Goal: Task Accomplishment & Management: Manage account settings

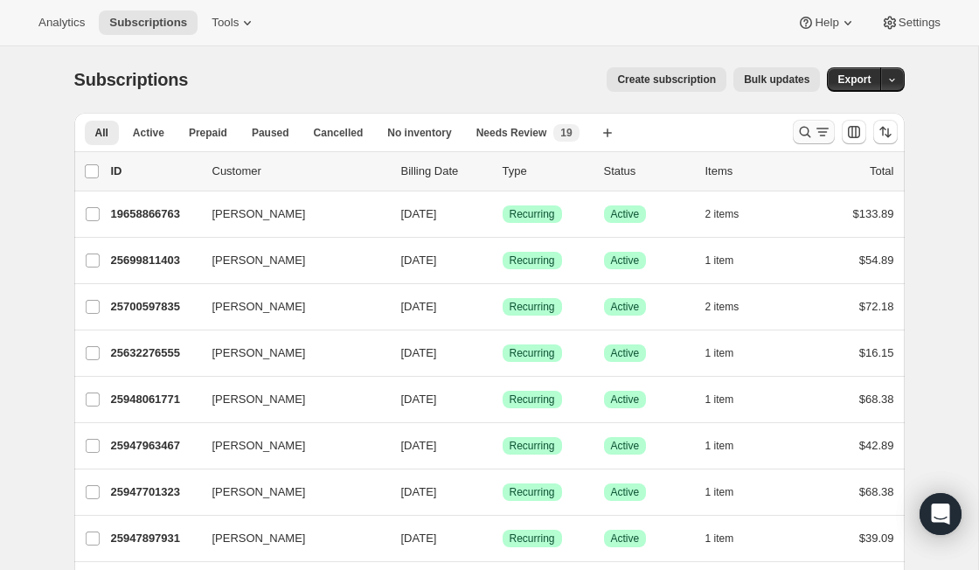
click at [817, 133] on icon "Search and filter results" at bounding box center [822, 131] width 17 height 17
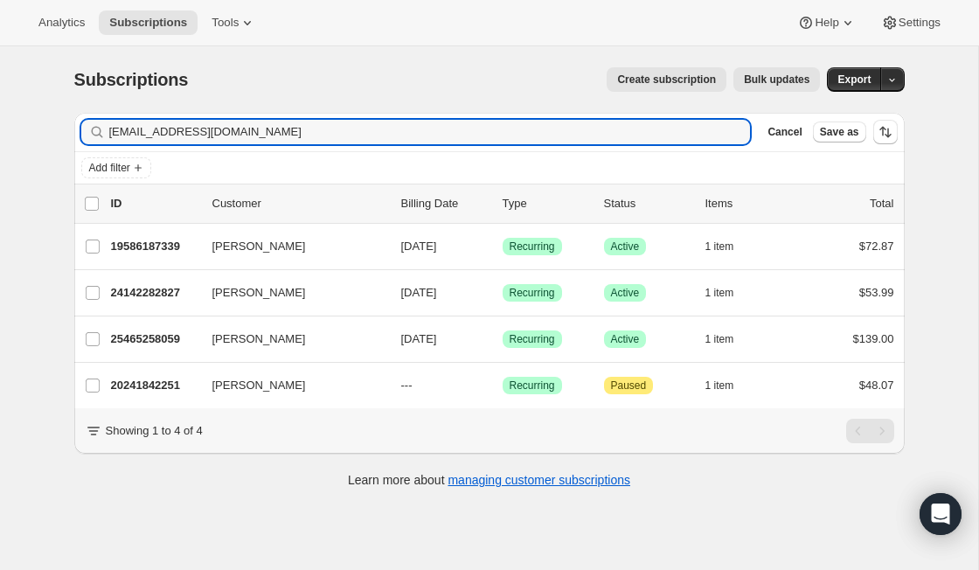
type input "[EMAIL_ADDRESS][DOMAIN_NAME]"
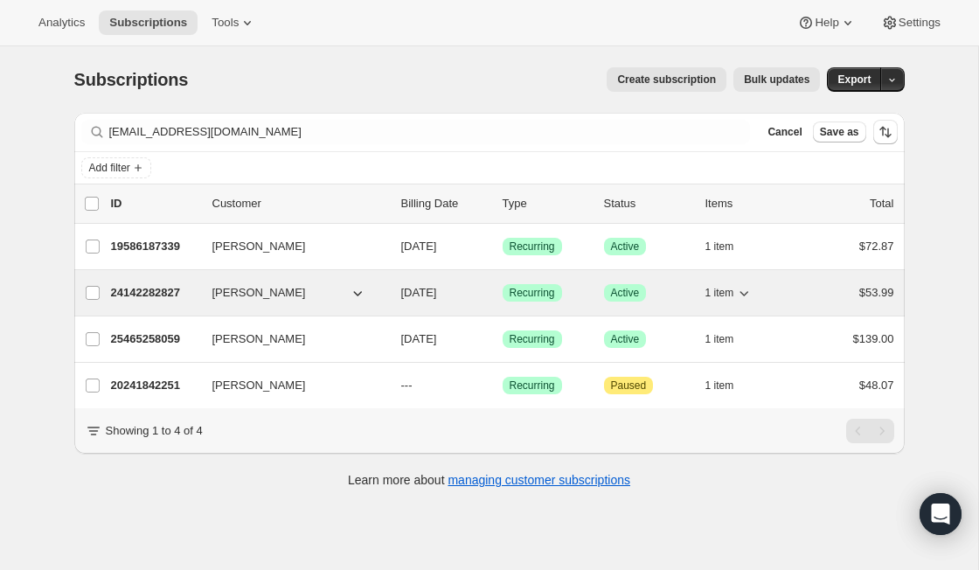
click at [162, 300] on p "24142282827" at bounding box center [154, 292] width 87 height 17
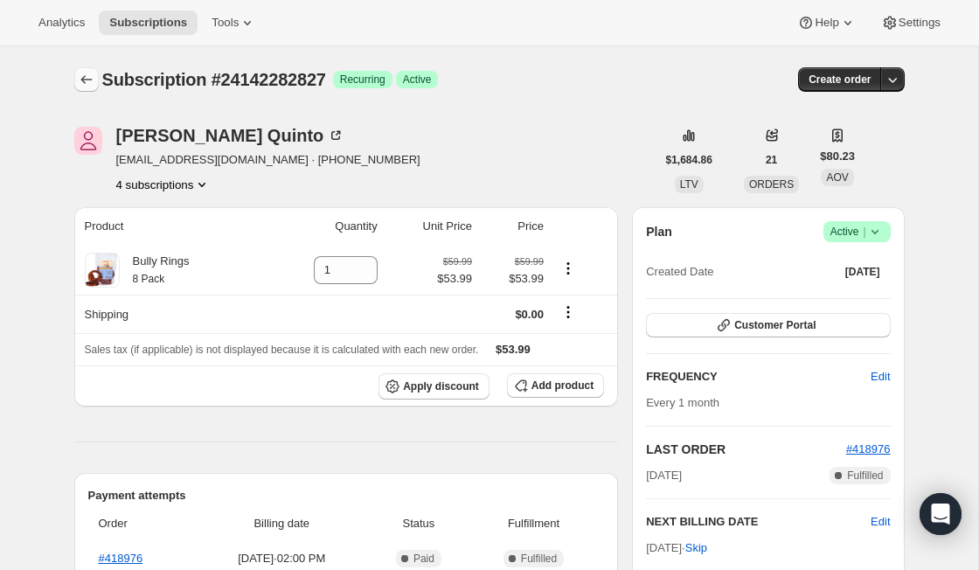
click at [80, 73] on icon "Subscriptions" at bounding box center [86, 79] width 17 height 17
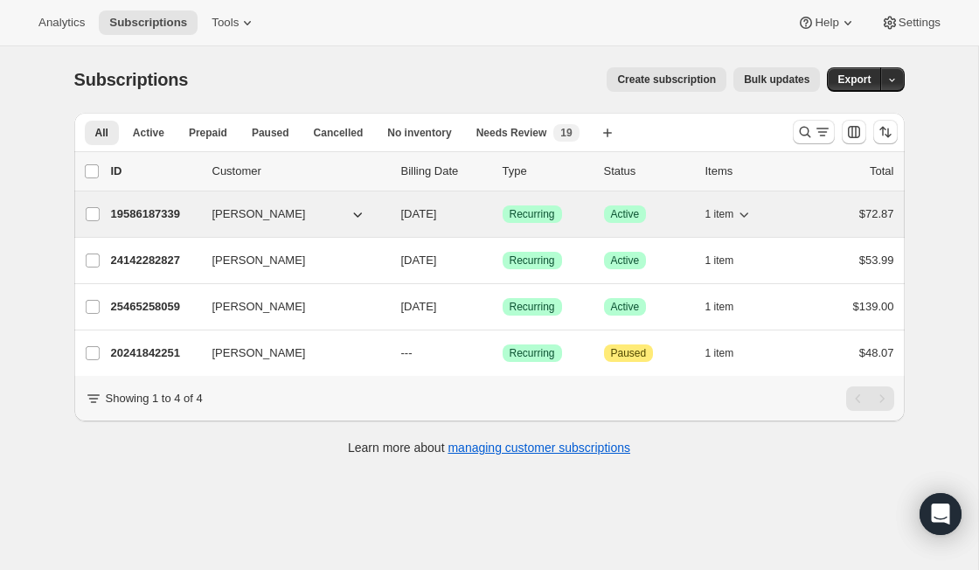
click at [121, 217] on p "19586187339" at bounding box center [154, 213] width 87 height 17
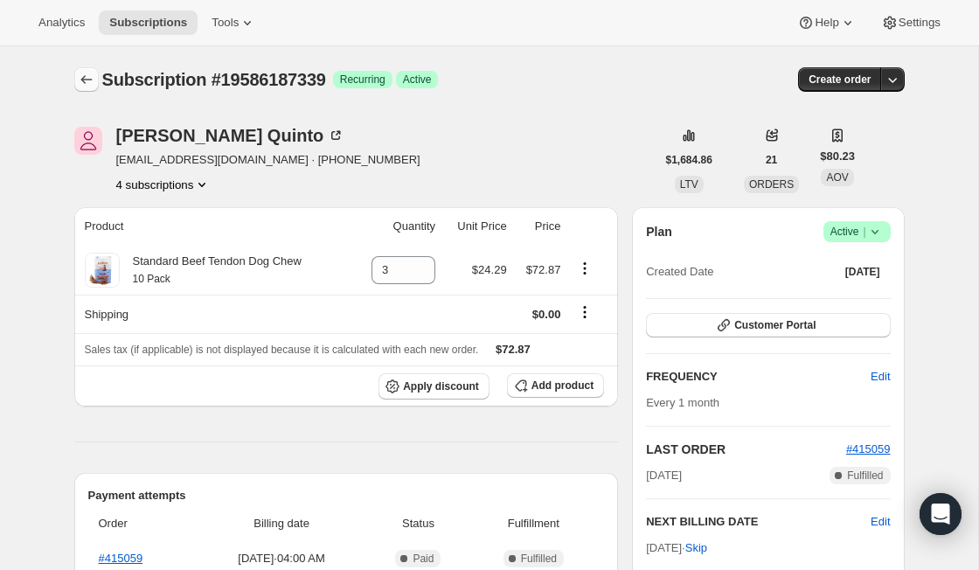
click at [88, 72] on icon "Subscriptions" at bounding box center [86, 79] width 17 height 17
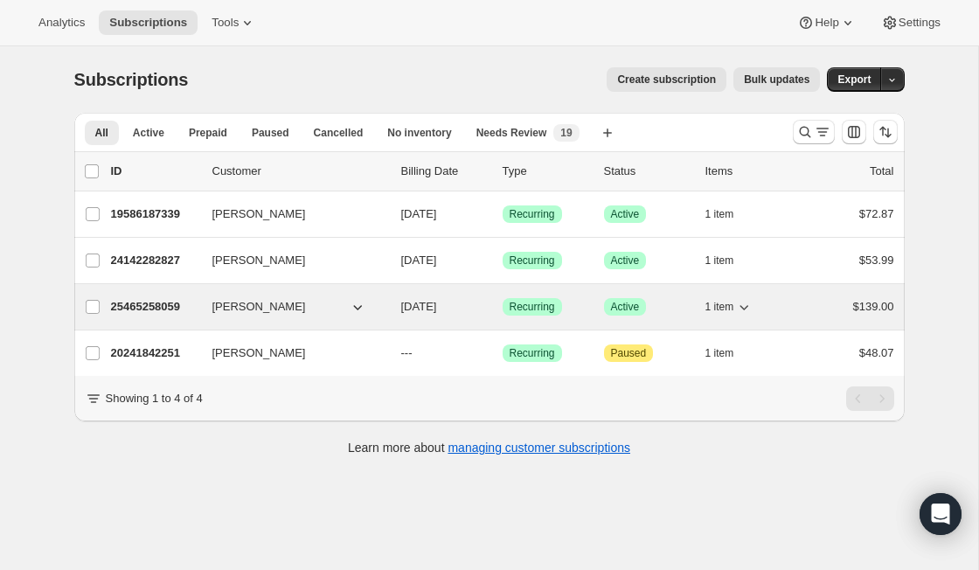
click at [180, 304] on p "25465258059" at bounding box center [154, 306] width 87 height 17
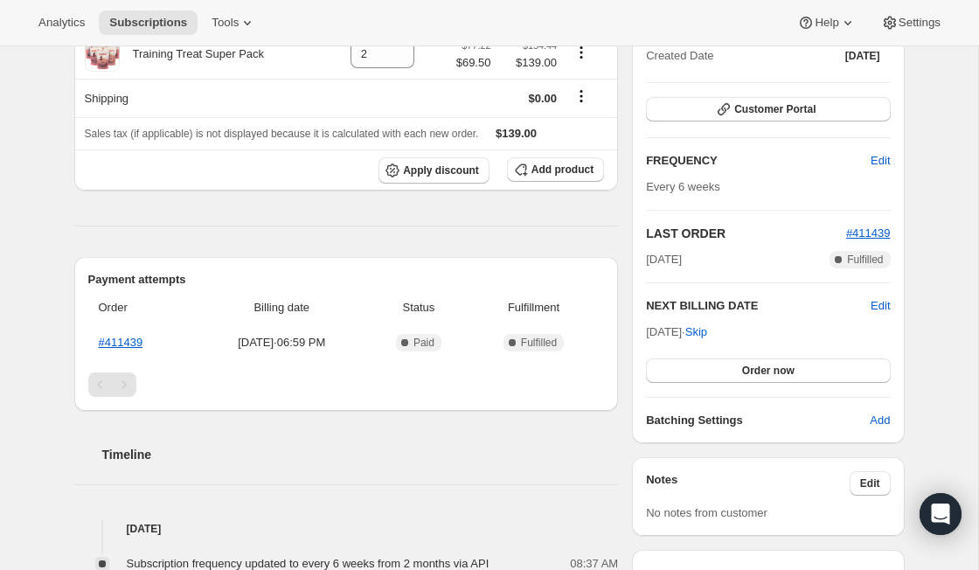
scroll to position [219, 0]
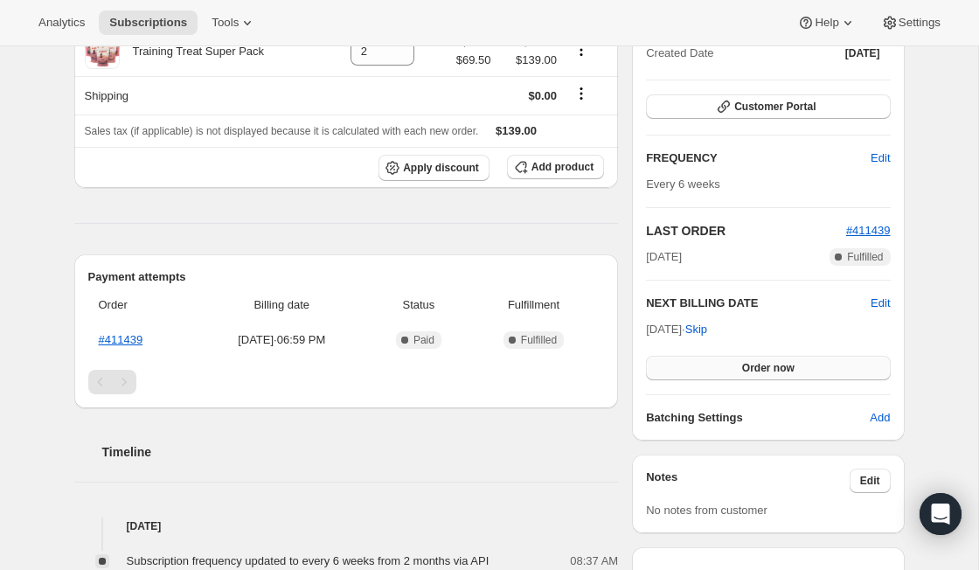
click at [757, 373] on span "Order now" at bounding box center [768, 368] width 52 height 14
click at [747, 370] on span "Click to confirm" at bounding box center [768, 368] width 80 height 14
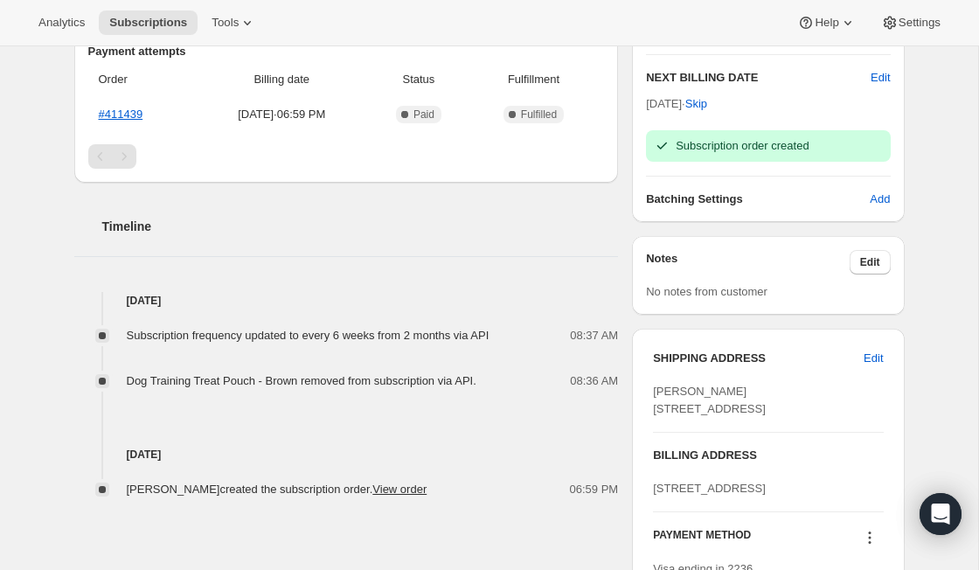
scroll to position [450, 0]
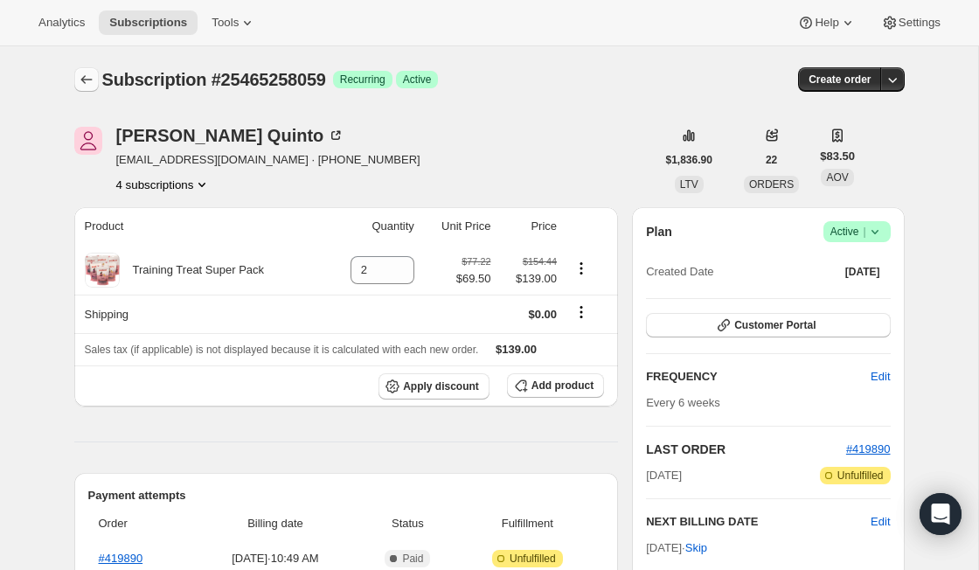
click at [82, 77] on icon "Subscriptions" at bounding box center [86, 79] width 17 height 17
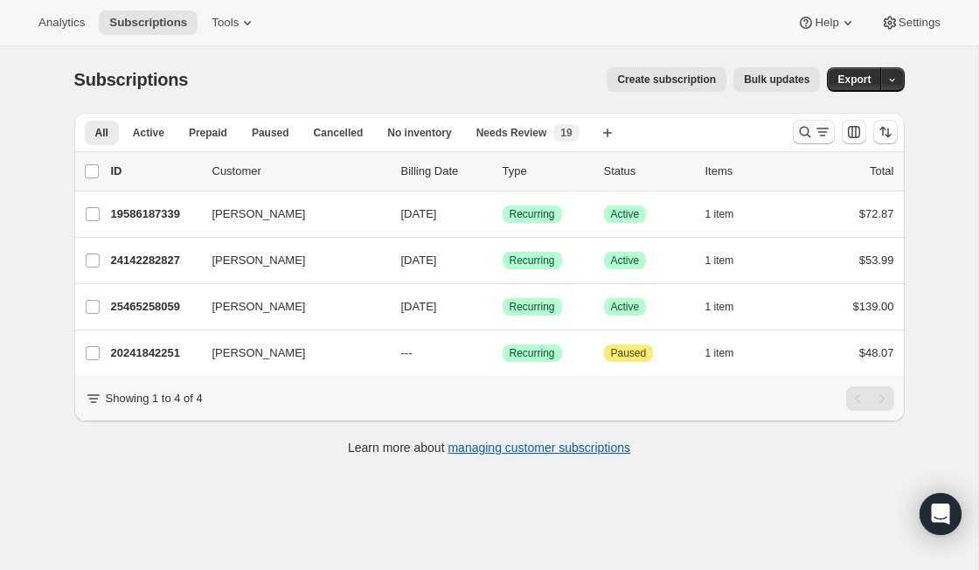
click at [808, 125] on icon "Search and filter results" at bounding box center [804, 131] width 17 height 17
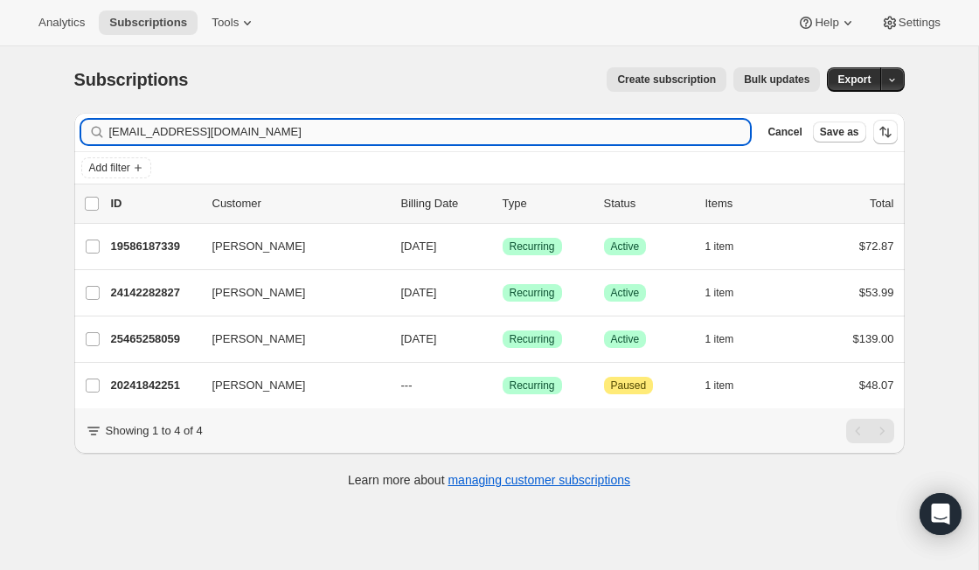
click at [333, 132] on input "[EMAIL_ADDRESS][DOMAIN_NAME]" at bounding box center [430, 132] width 642 height 24
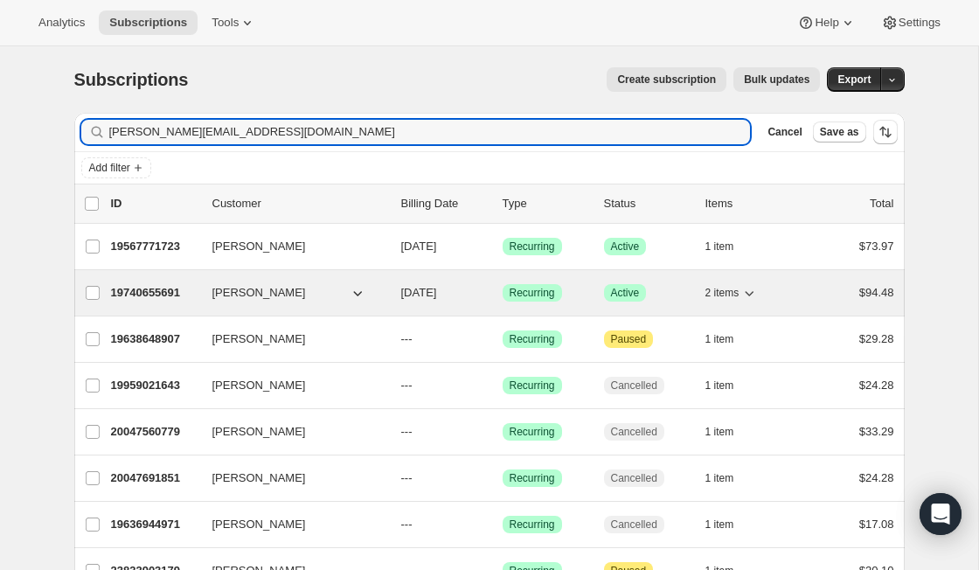
type input "vicki.williams1963@gmail.com"
click at [150, 288] on p "19740655691" at bounding box center [154, 292] width 87 height 17
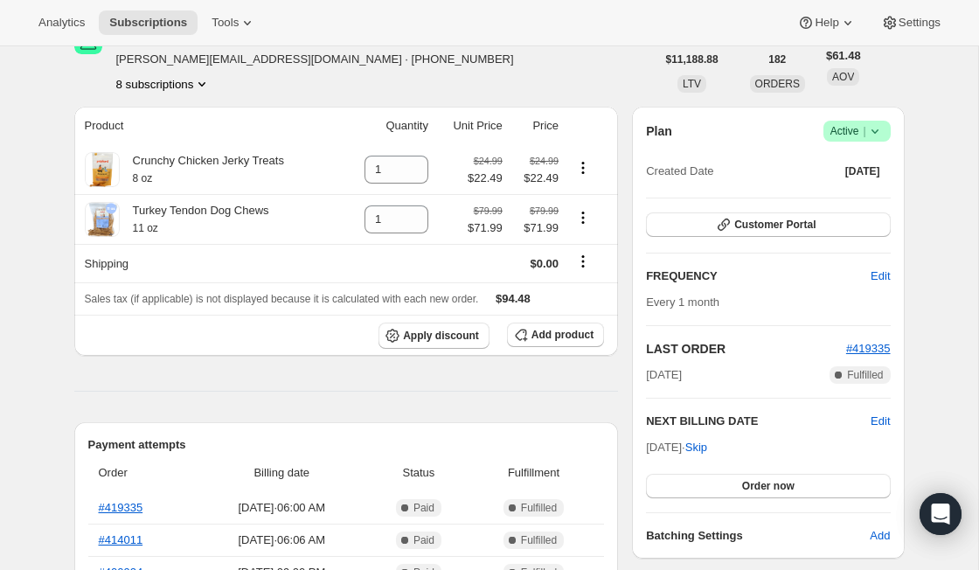
scroll to position [112, 0]
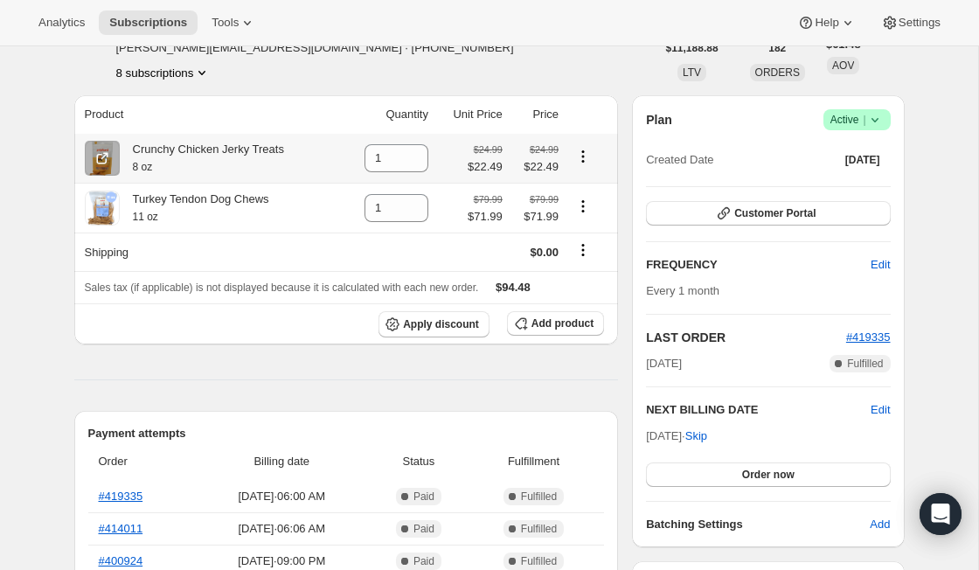
click at [586, 163] on icon "Product actions" at bounding box center [582, 156] width 17 height 17
click at [584, 157] on icon "Product actions" at bounding box center [582, 156] width 17 height 17
click at [599, 193] on span "Remove" at bounding box center [583, 190] width 66 height 17
type input "0"
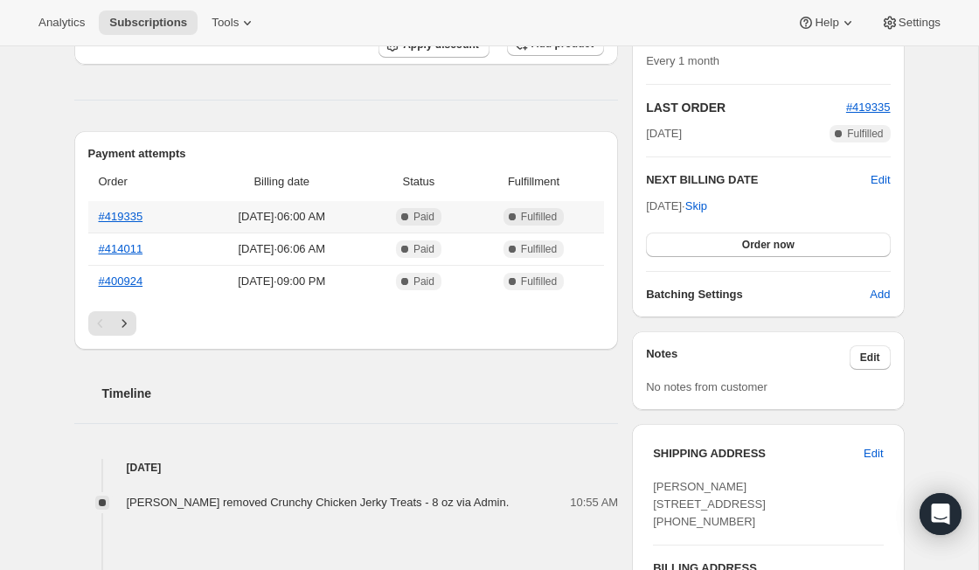
scroll to position [364, 0]
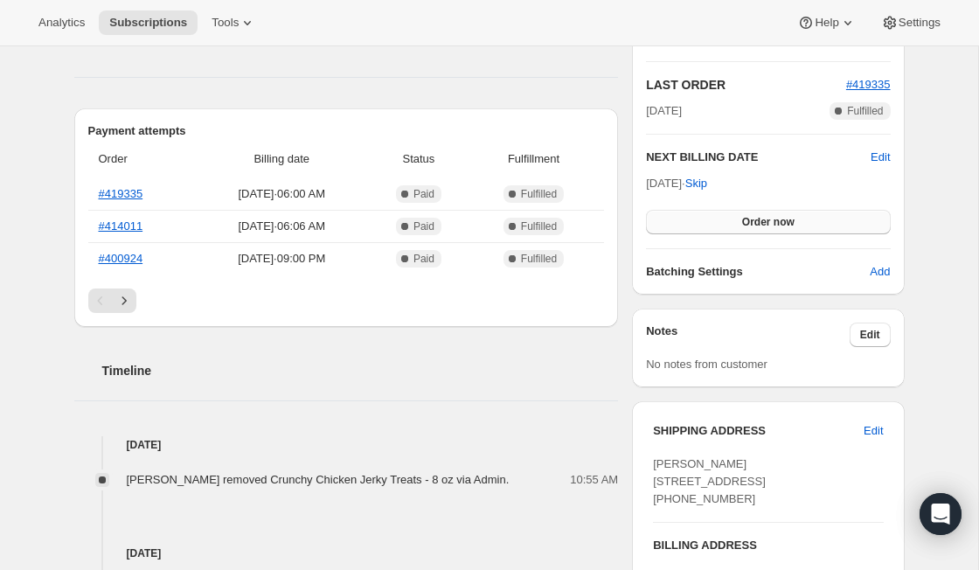
click at [767, 220] on span "Order now" at bounding box center [768, 222] width 52 height 14
click at [726, 228] on button "Click to confirm" at bounding box center [768, 222] width 244 height 24
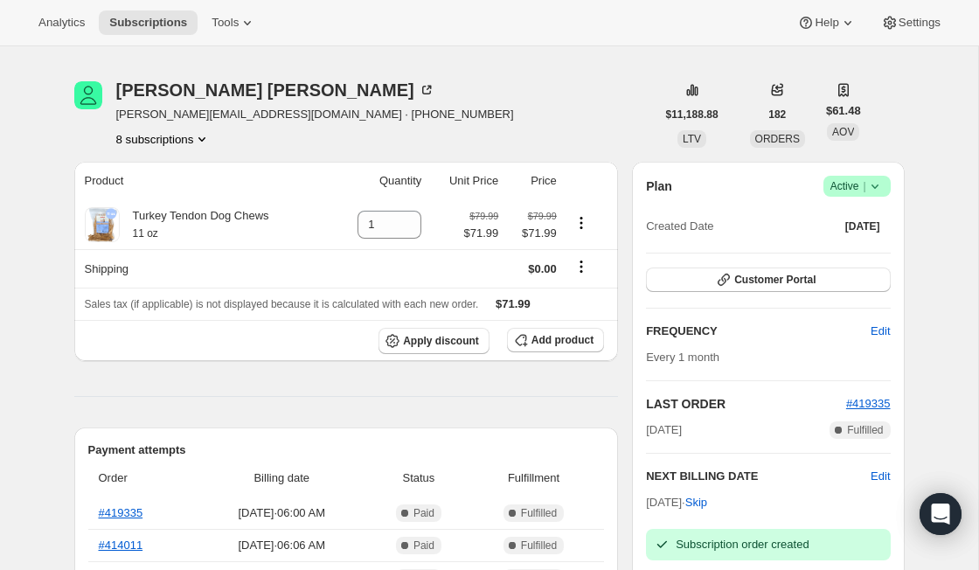
scroll to position [52, 0]
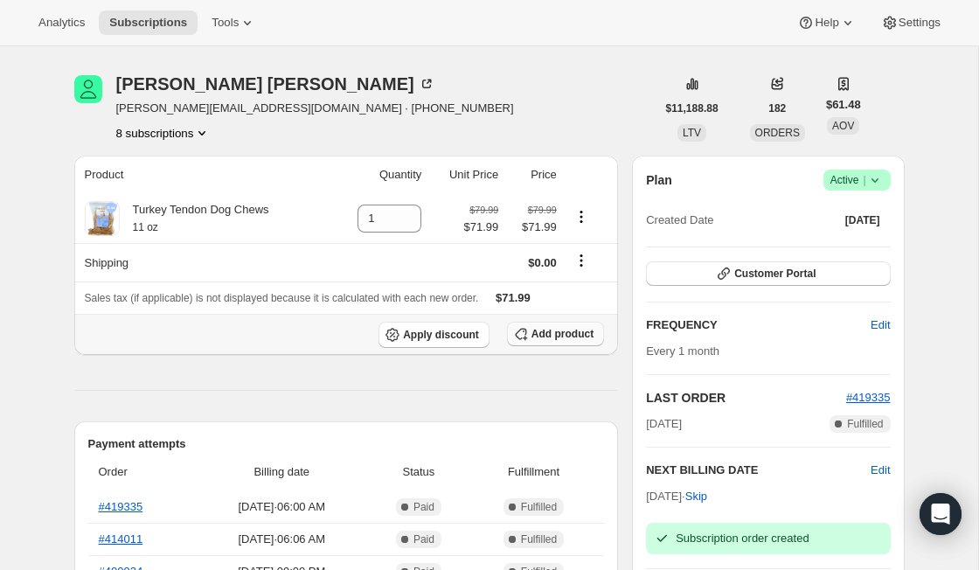
click at [543, 337] on span "Add product" at bounding box center [562, 334] width 62 height 14
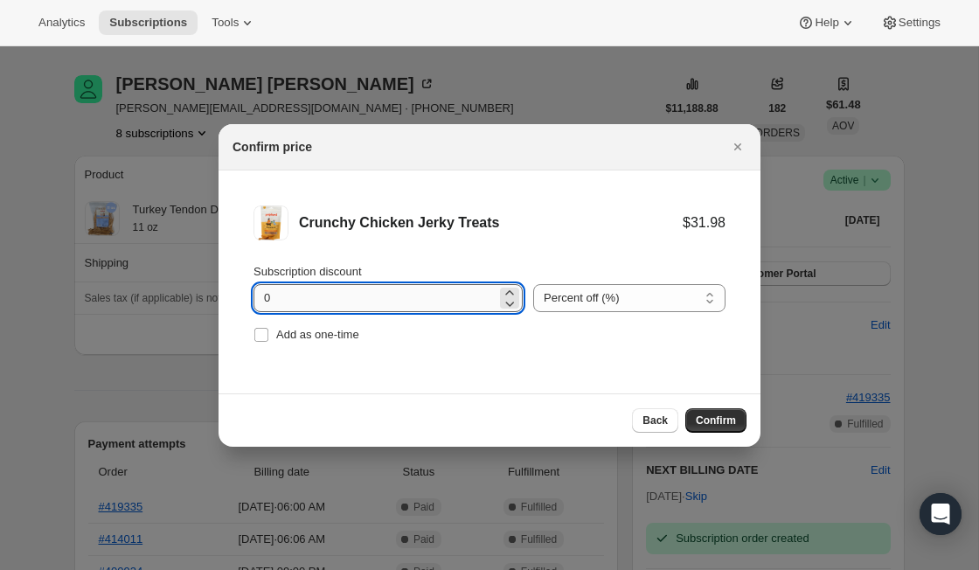
click at [348, 300] on input "0" at bounding box center [374, 298] width 243 height 28
type input "10"
click at [728, 427] on button "Confirm" at bounding box center [715, 420] width 61 height 24
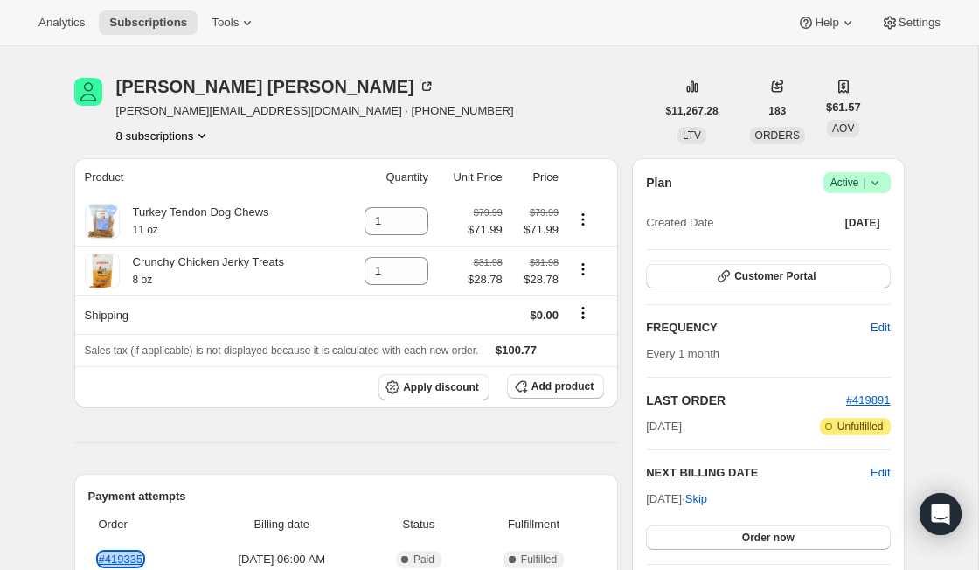
scroll to position [43, 0]
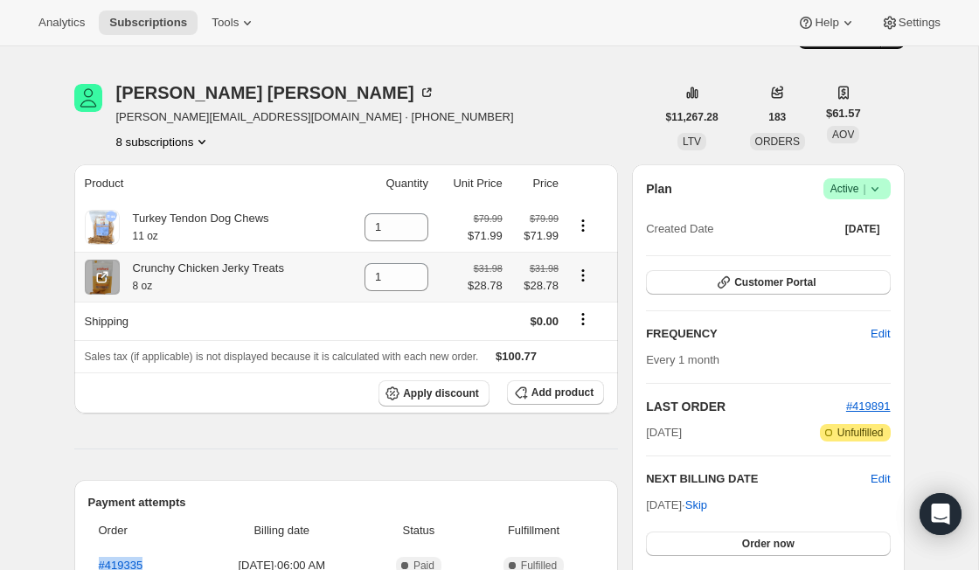
click at [586, 278] on icon "Product actions" at bounding box center [582, 275] width 17 height 17
click at [492, 287] on span "$28.78" at bounding box center [485, 285] width 35 height 17
click at [490, 278] on span "$28.78" at bounding box center [485, 285] width 35 height 17
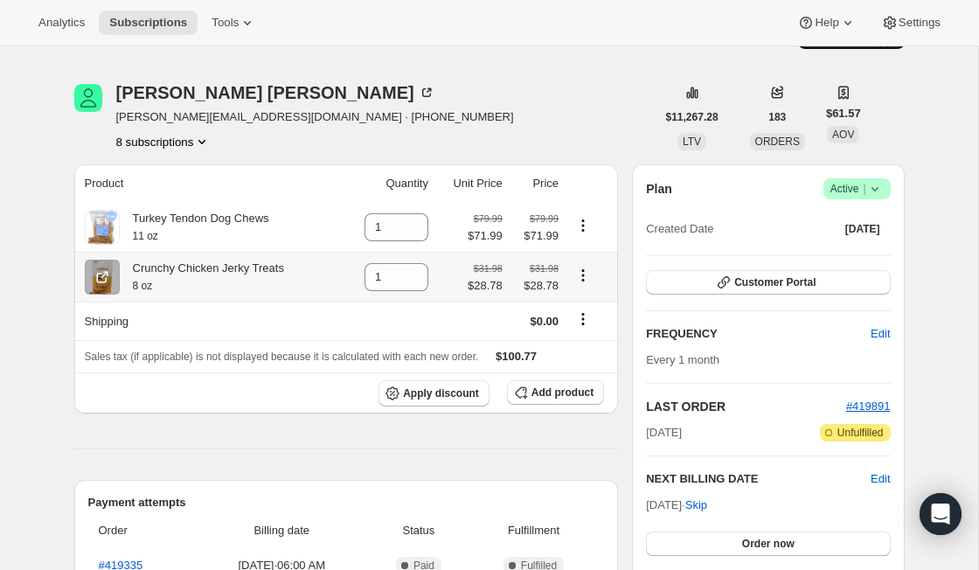
click at [590, 276] on icon "Product actions" at bounding box center [582, 275] width 17 height 17
click at [449, 391] on span "Apply discount" at bounding box center [441, 393] width 76 height 14
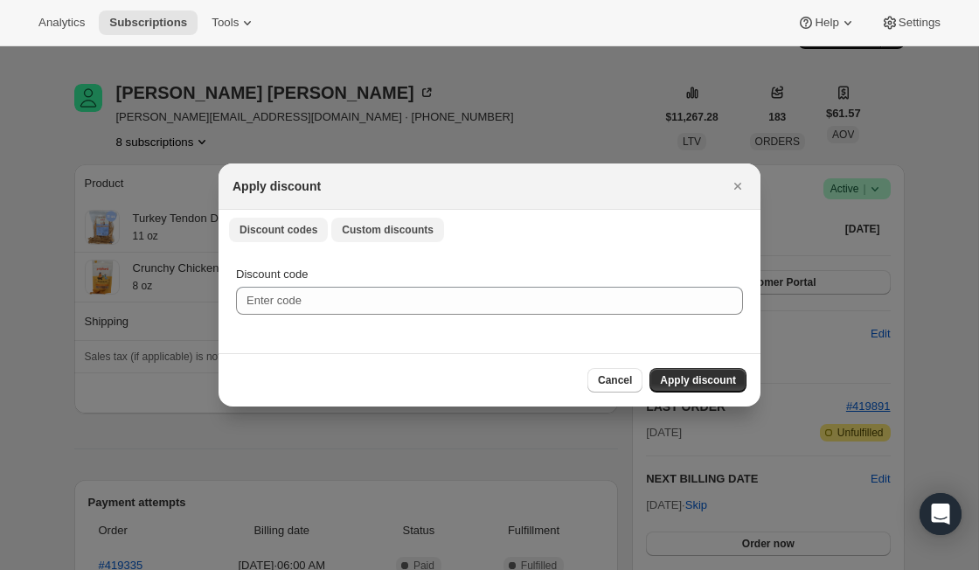
click at [397, 231] on span "Custom discounts" at bounding box center [388, 230] width 92 height 14
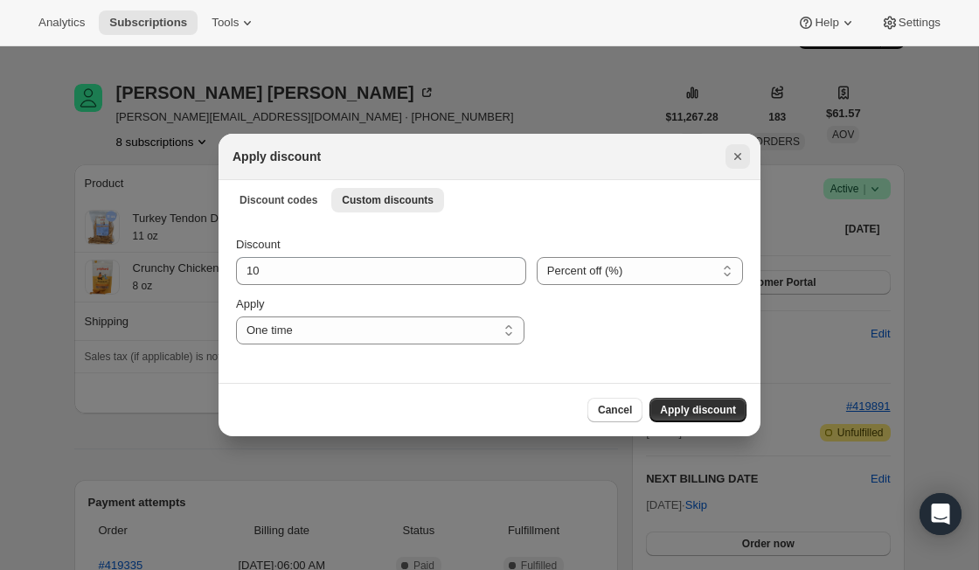
click at [731, 157] on icon "Close" at bounding box center [737, 156] width 17 height 17
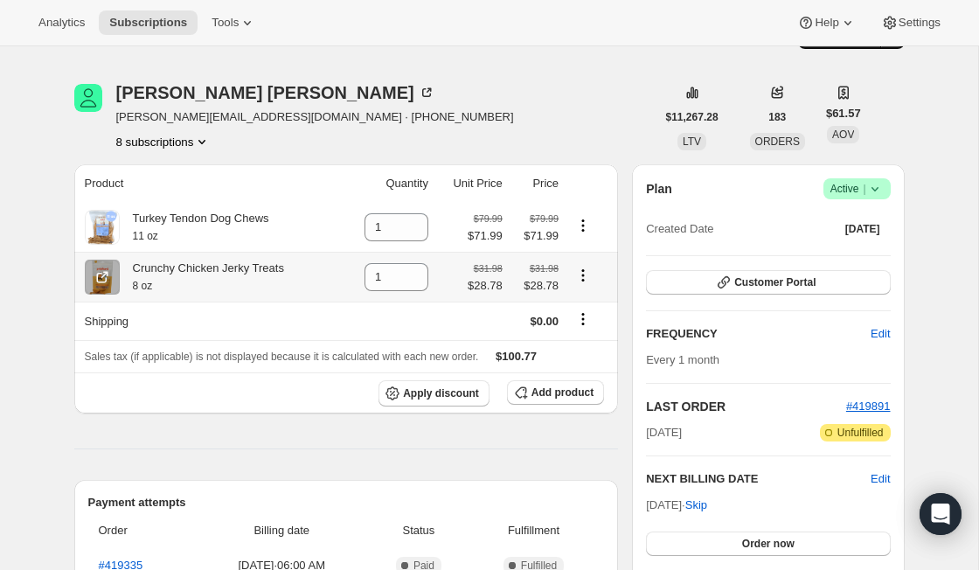
click at [584, 273] on icon "Product actions" at bounding box center [582, 275] width 17 height 17
click at [592, 274] on icon "Product actions" at bounding box center [582, 275] width 17 height 17
click at [578, 304] on span "Remove" at bounding box center [571, 308] width 42 height 13
type input "0"
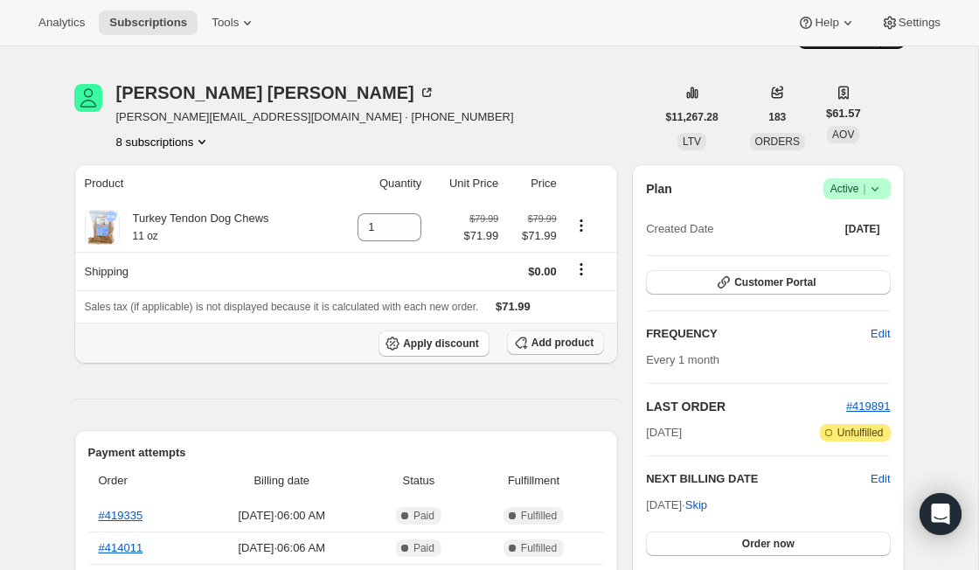
click at [531, 350] on button "Add product" at bounding box center [555, 342] width 97 height 24
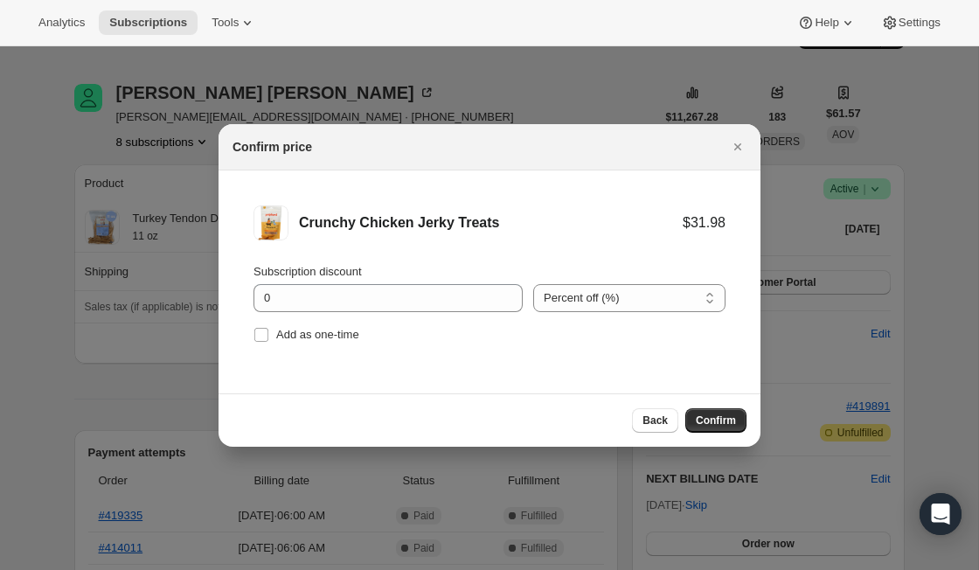
scroll to position [0, 0]
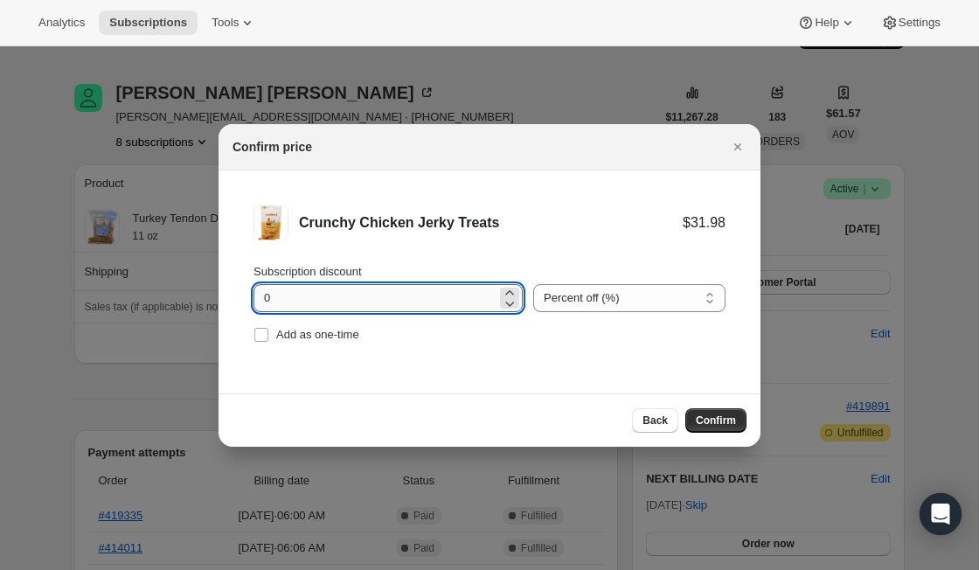
click at [400, 310] on input "0" at bounding box center [374, 298] width 243 height 28
click at [392, 298] on input "0" at bounding box center [374, 298] width 243 height 28
type input "30"
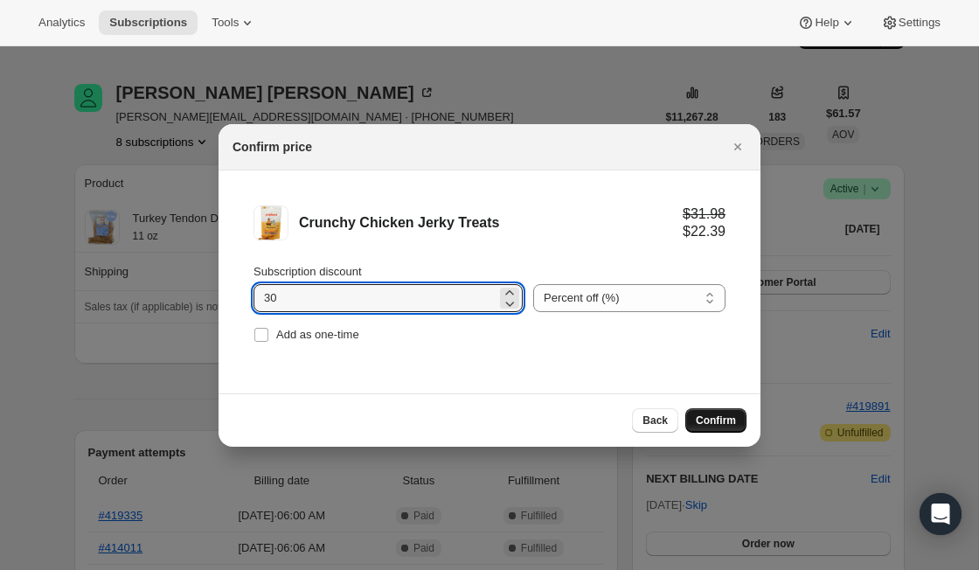
click at [715, 421] on span "Confirm" at bounding box center [716, 420] width 40 height 14
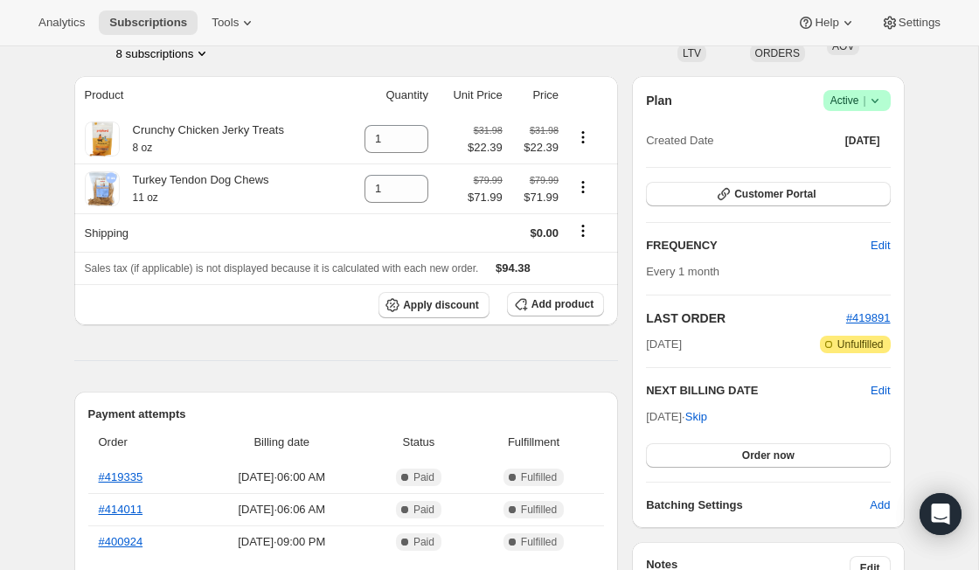
scroll to position [148, 0]
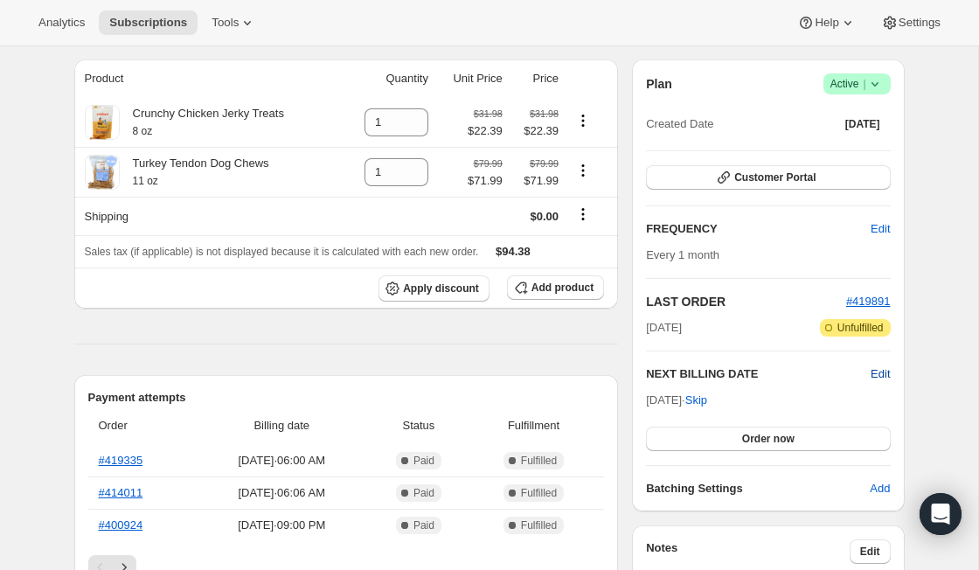
click at [884, 375] on span "Edit" at bounding box center [880, 373] width 19 height 17
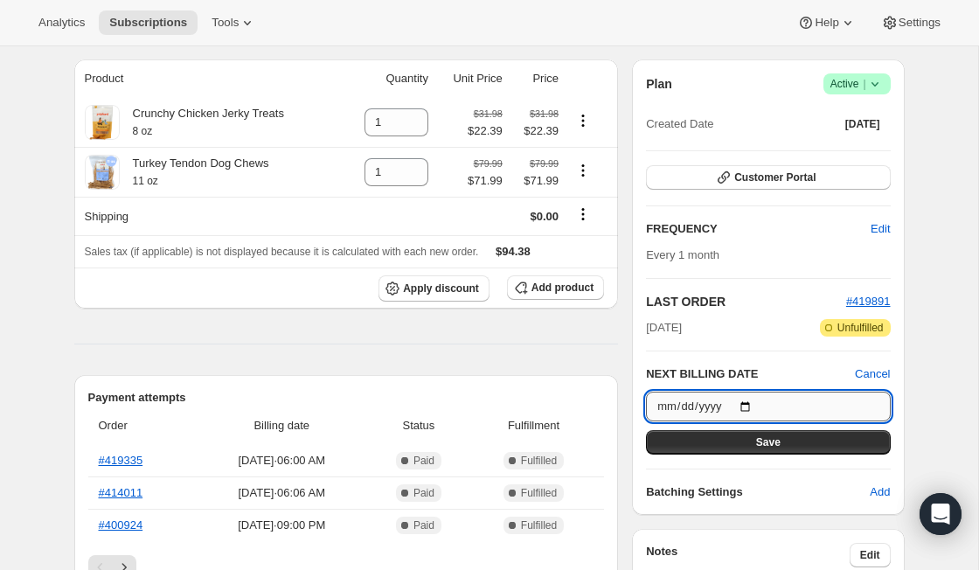
click at [693, 405] on input "2025-11-02" at bounding box center [768, 407] width 244 height 30
click at [756, 404] on input "2025-11-02" at bounding box center [768, 407] width 244 height 30
type input "2025-10-30"
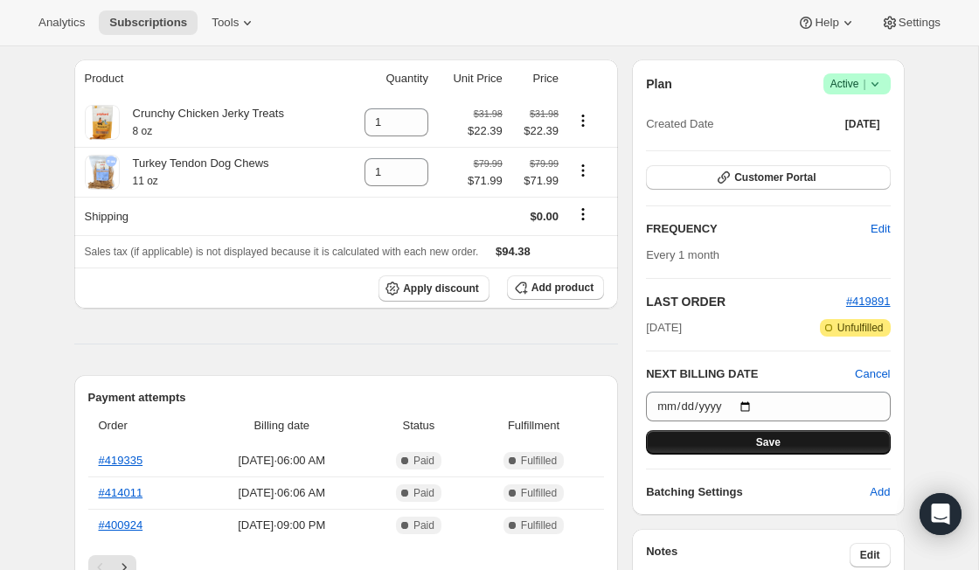
click at [767, 439] on span "Save" at bounding box center [768, 442] width 24 height 14
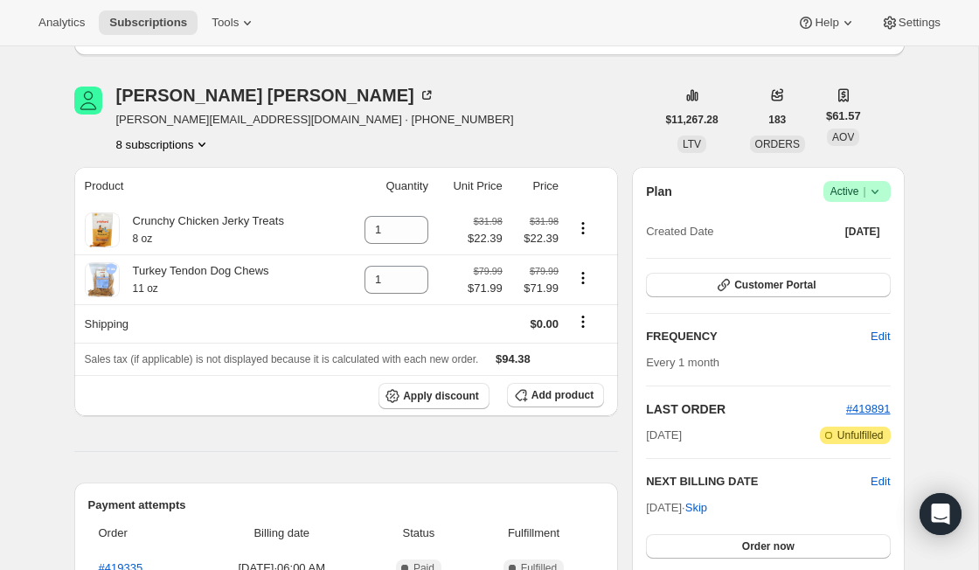
scroll to position [149, 0]
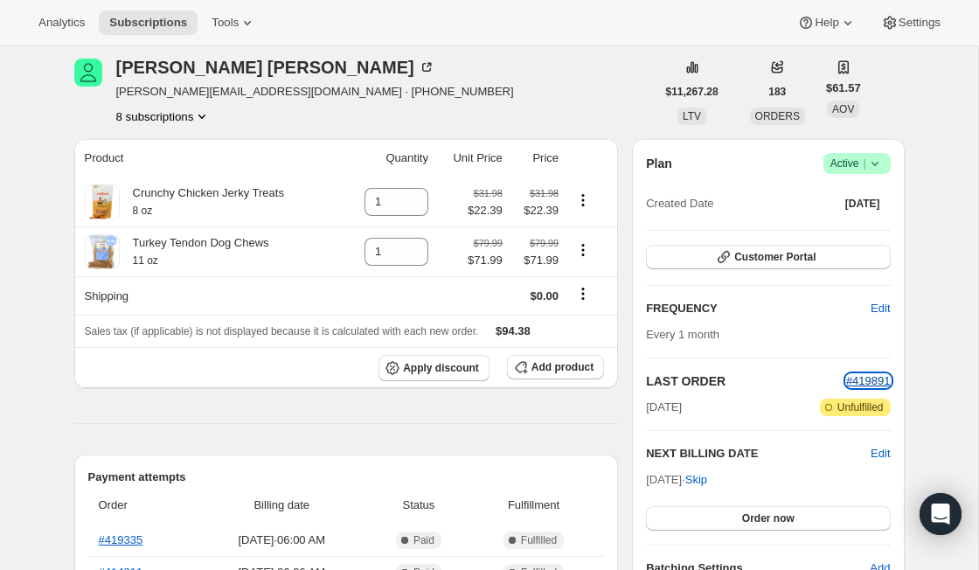
click at [857, 382] on span "#419891" at bounding box center [868, 380] width 45 height 13
